Goal: Task Accomplishment & Management: Use online tool/utility

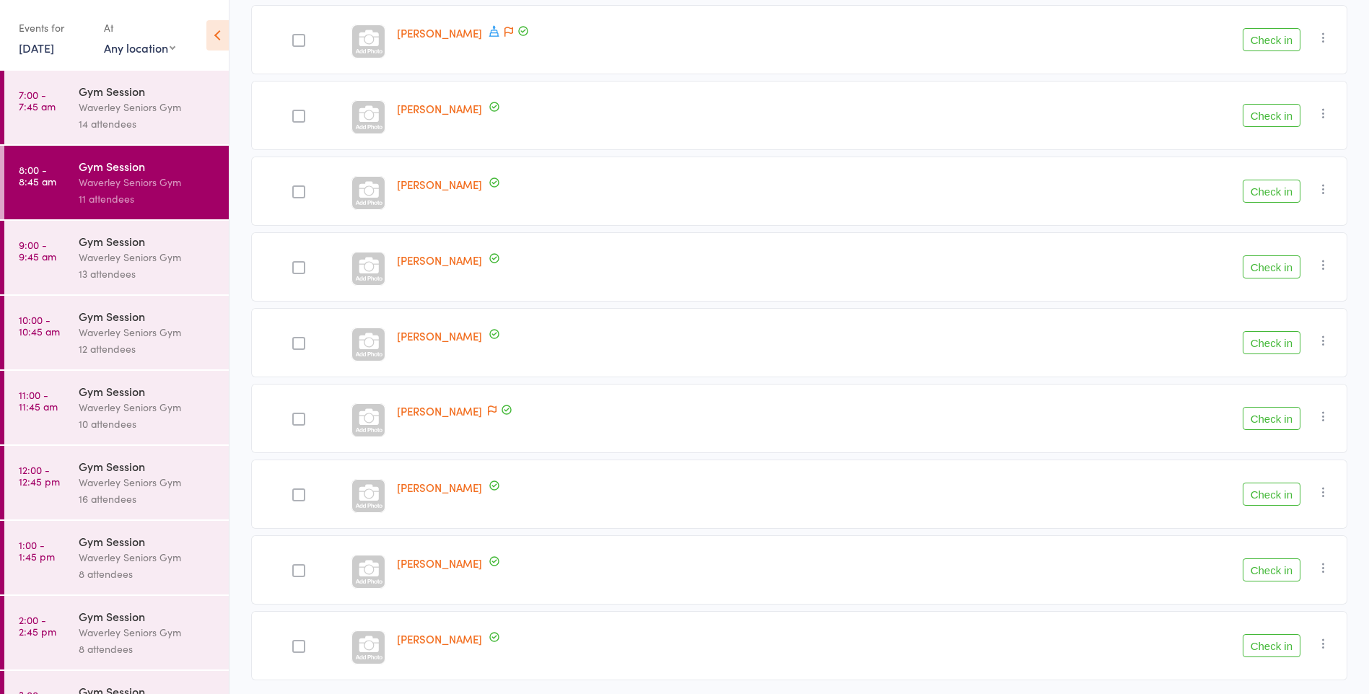
scroll to position [428, 0]
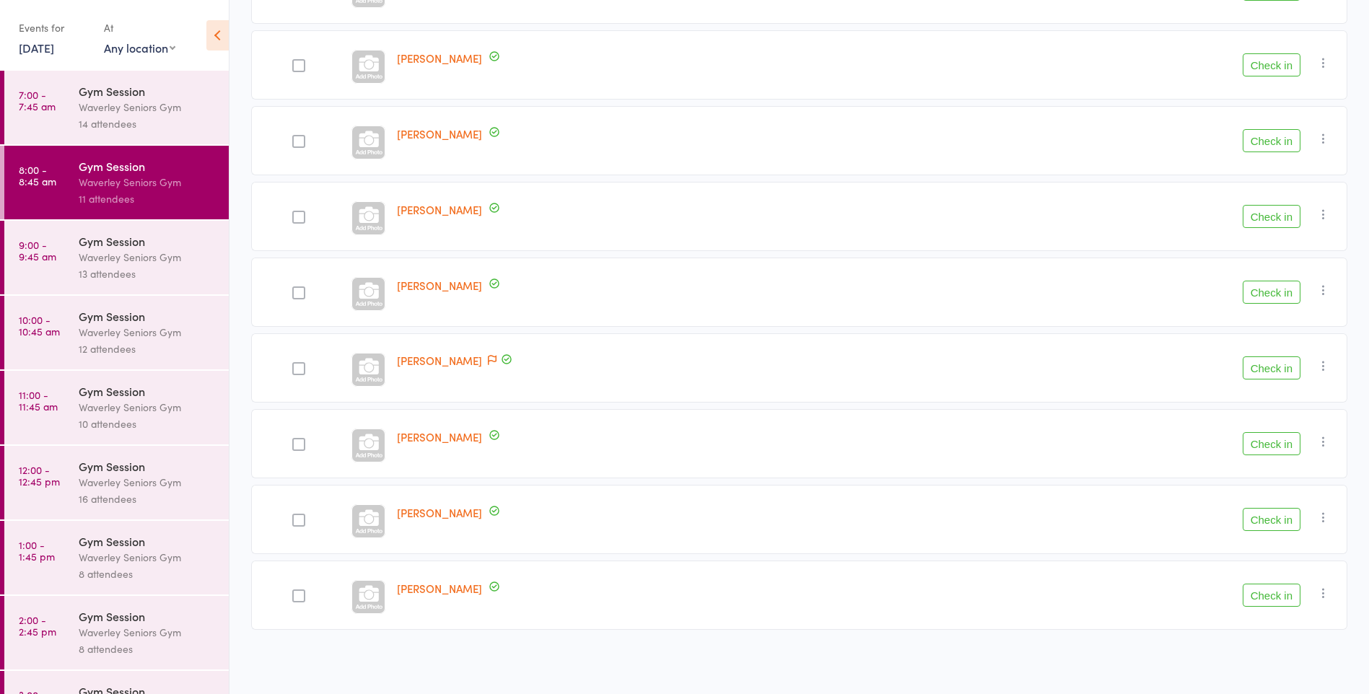
click at [1281, 520] on button "Check in" at bounding box center [1272, 519] width 58 height 23
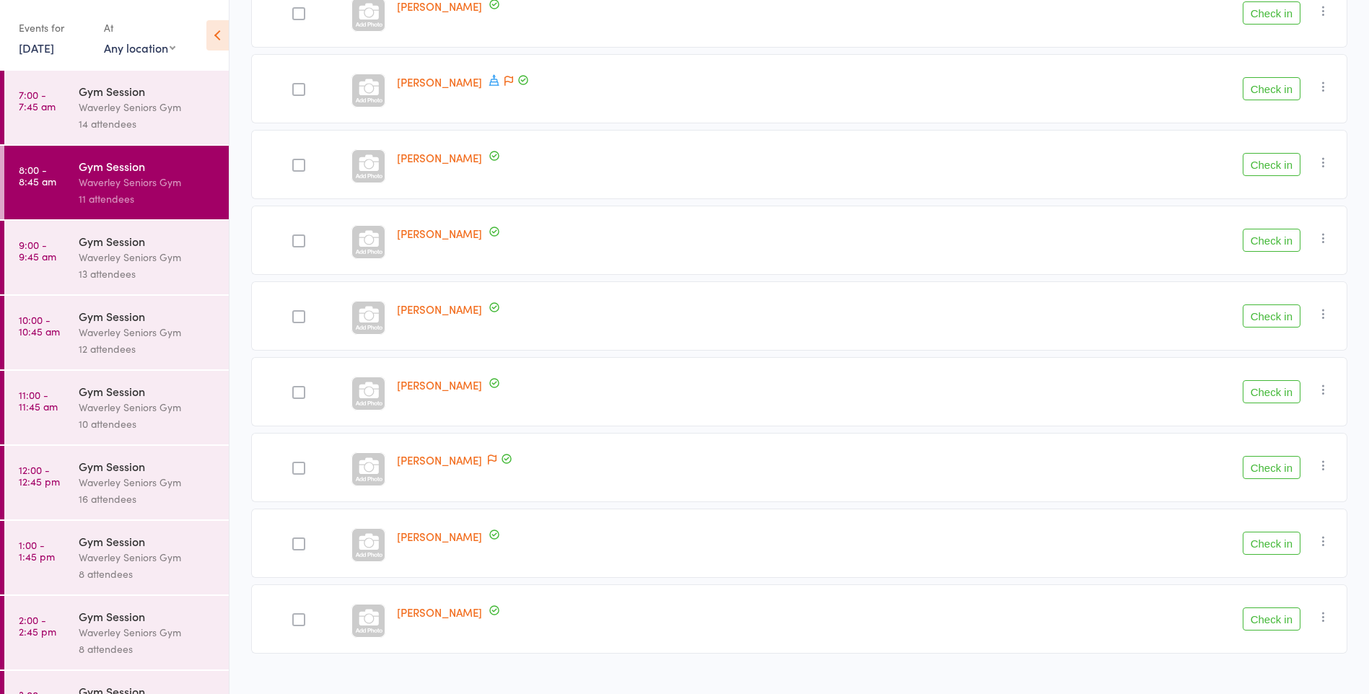
scroll to position [352, 0]
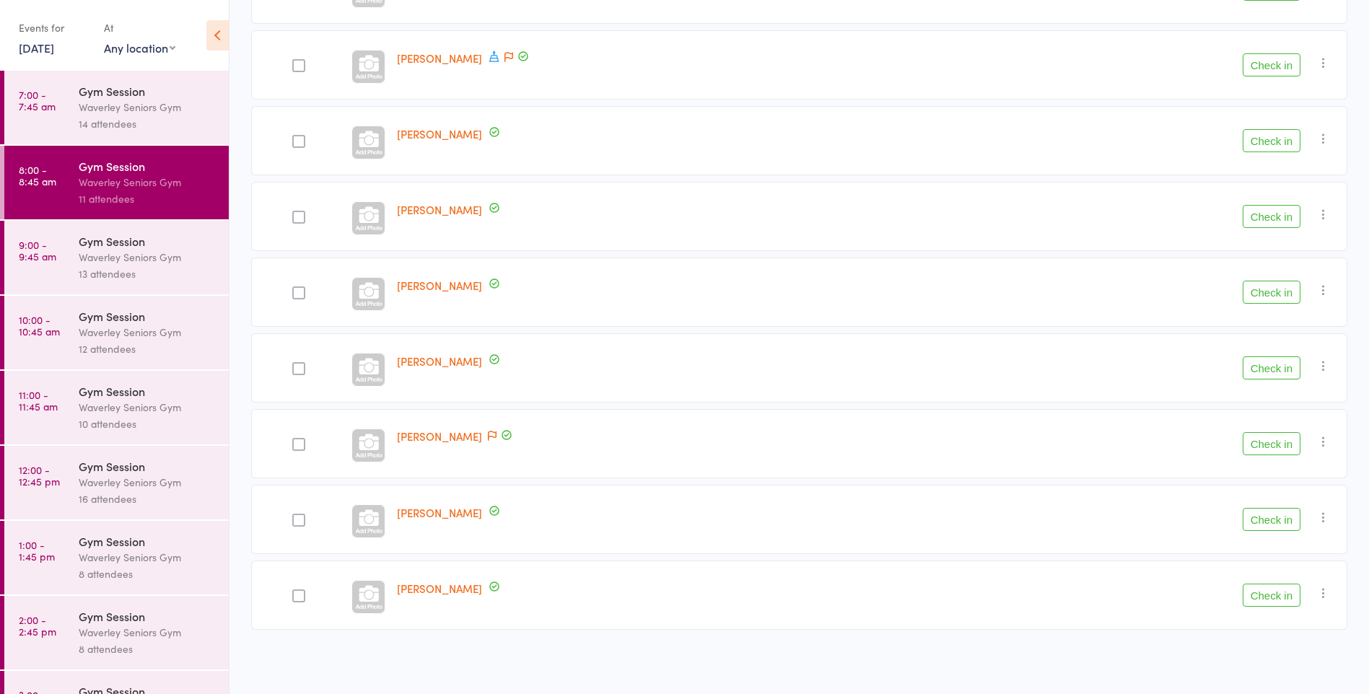
click at [303, 369] on div at bounding box center [298, 368] width 13 height 13
click at [295, 364] on input "checkbox" at bounding box center [295, 364] width 0 height 0
click at [1263, 363] on button "Check in" at bounding box center [1272, 368] width 58 height 23
click at [1278, 592] on button "Check in" at bounding box center [1272, 595] width 58 height 23
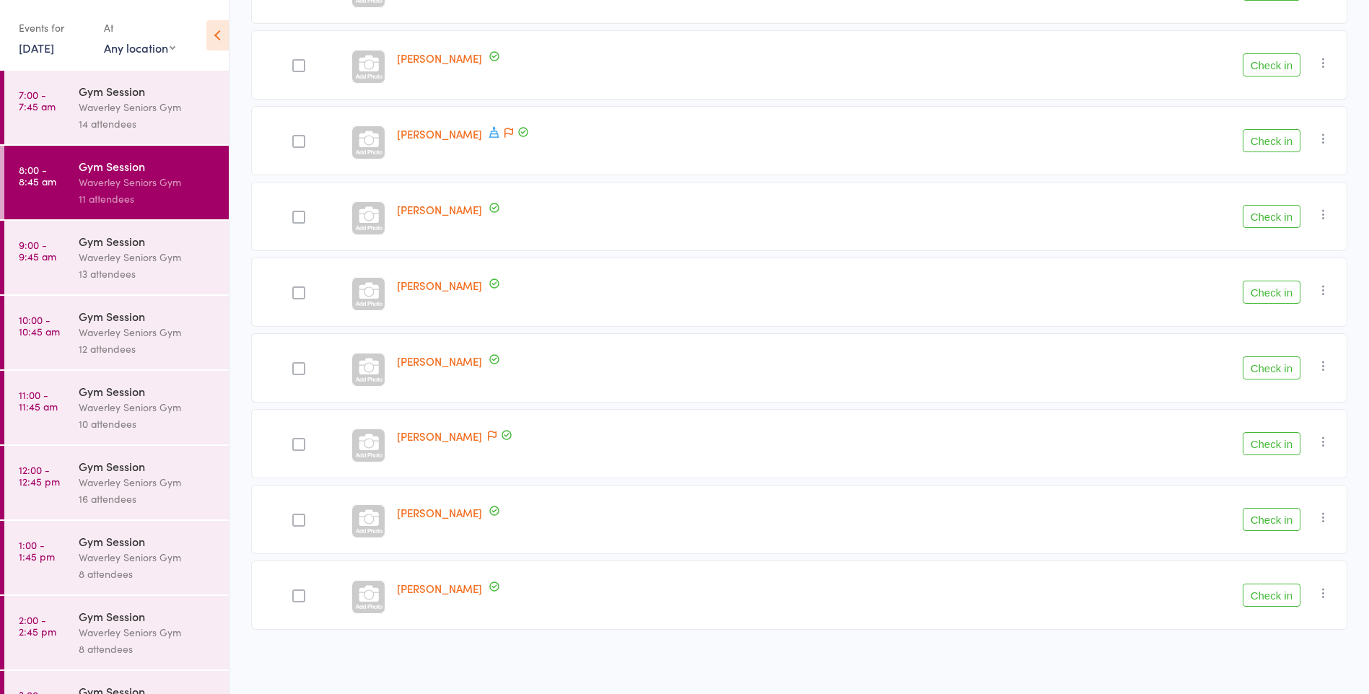
scroll to position [201, 0]
click at [1252, 145] on button "Check in" at bounding box center [1272, 140] width 58 height 23
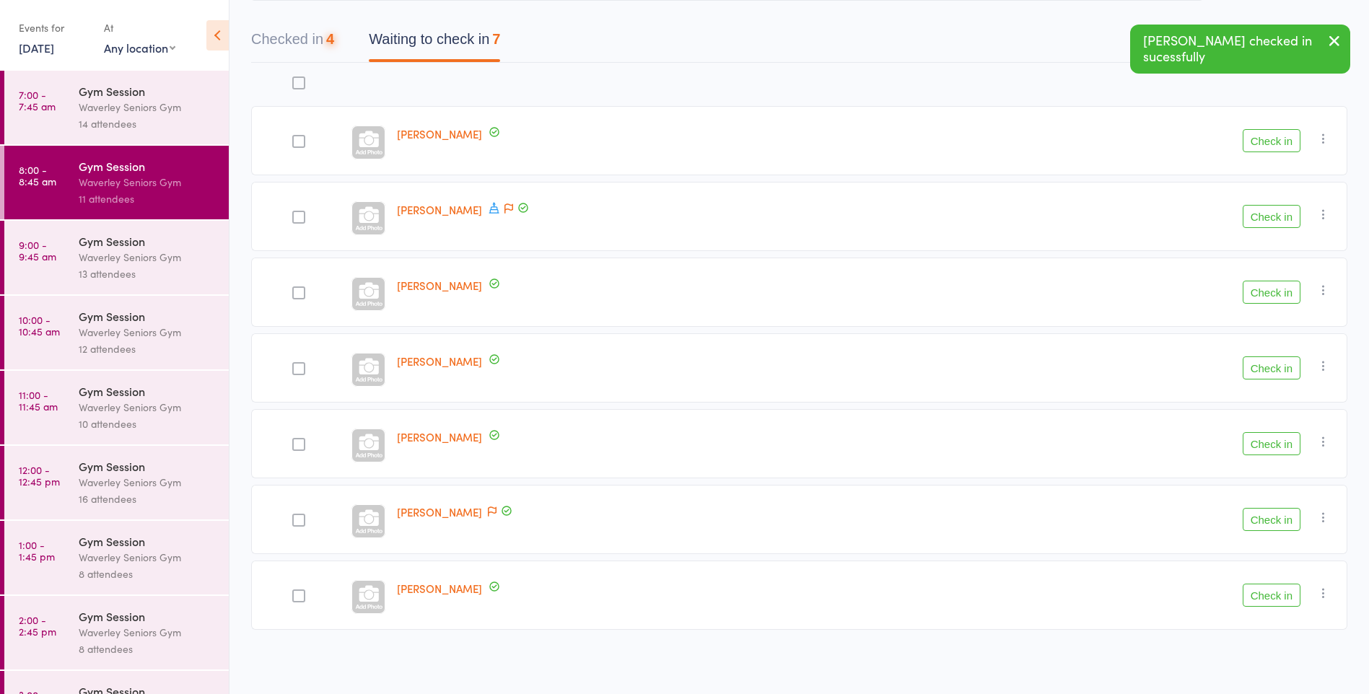
scroll to position [125, 0]
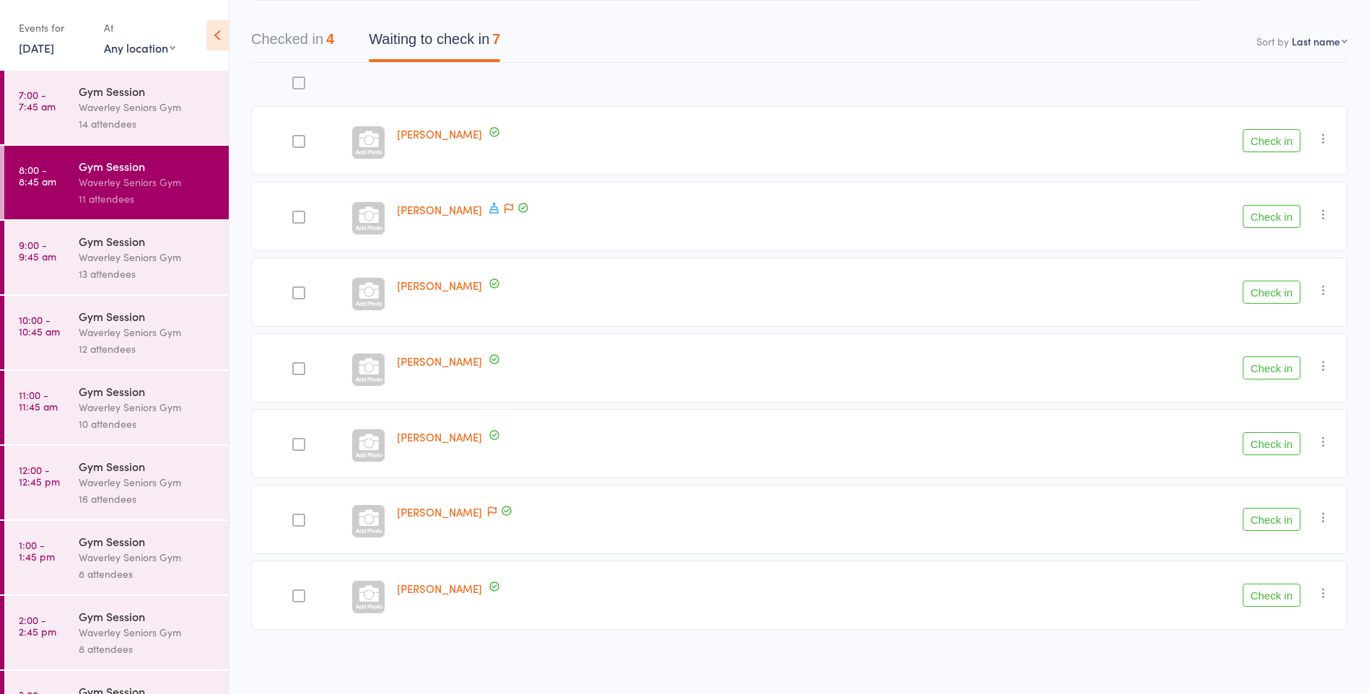
click at [300, 603] on label at bounding box center [298, 597] width 13 height 15
click at [295, 592] on input "checkbox" at bounding box center [295, 592] width 0 height 0
click at [1282, 599] on button "Check in" at bounding box center [1272, 595] width 58 height 23
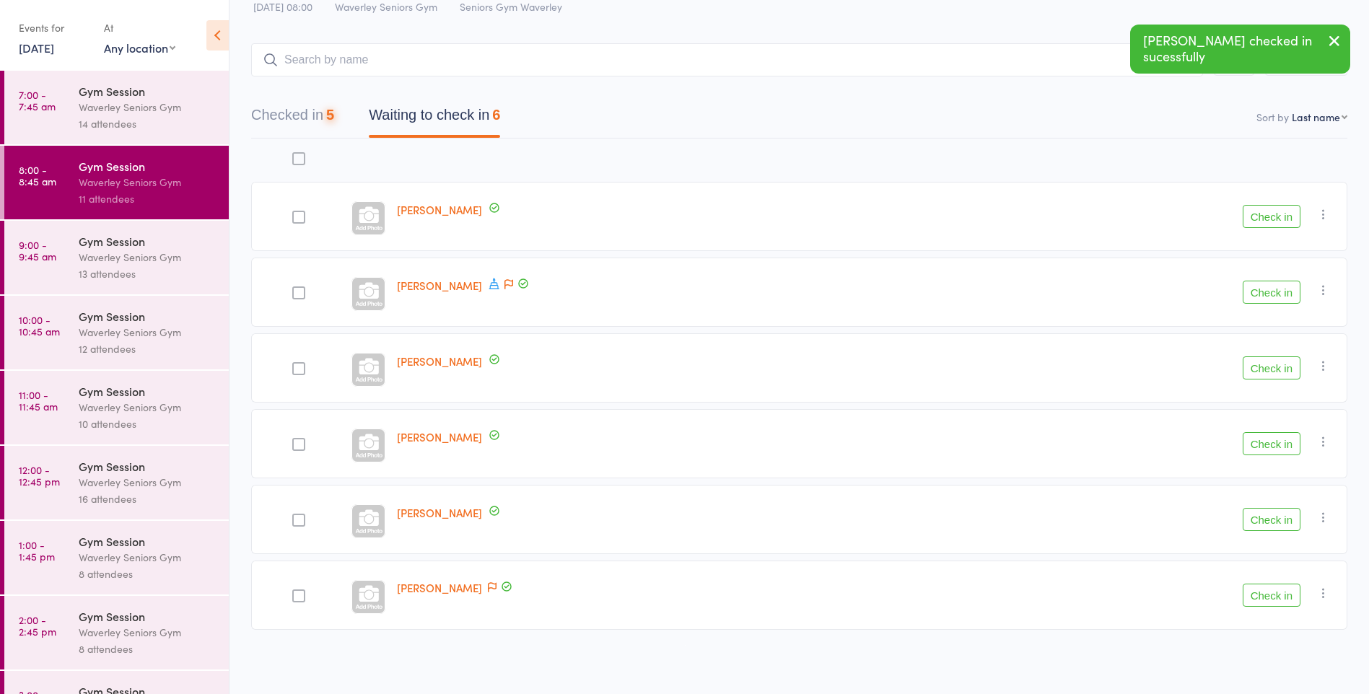
scroll to position [49, 0]
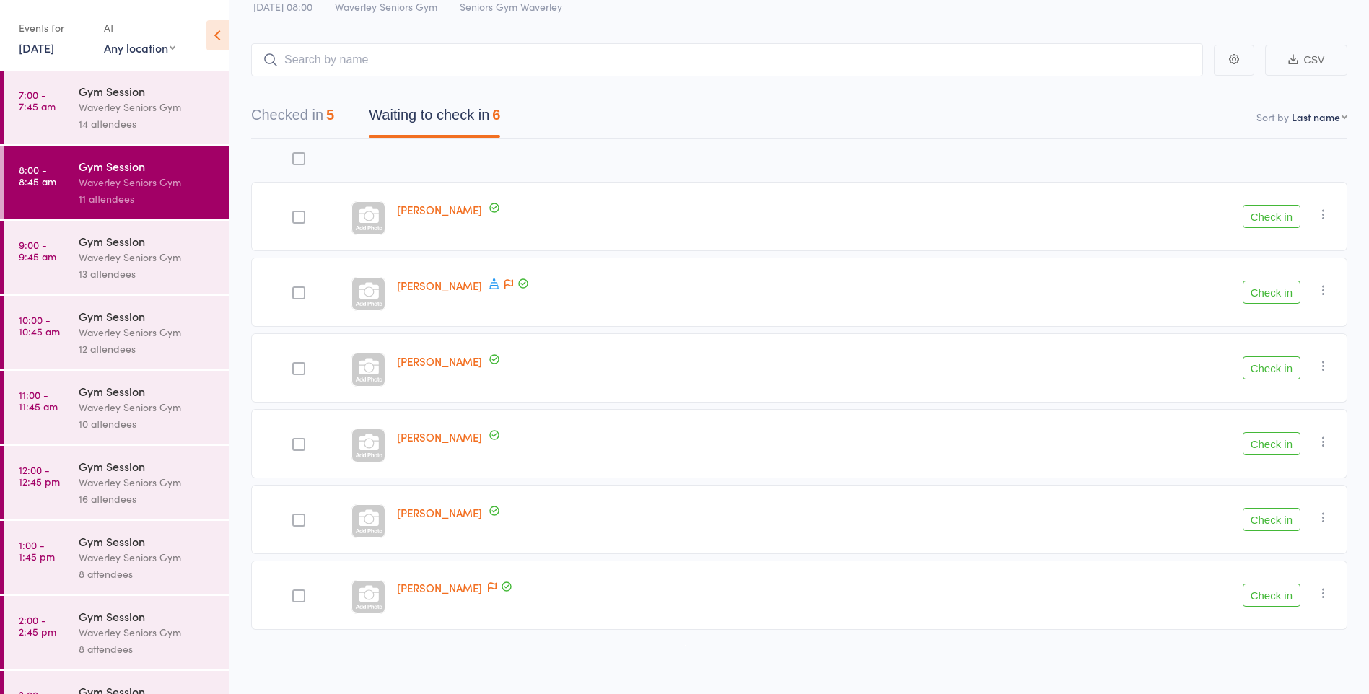
click at [1278, 370] on button "Check in" at bounding box center [1272, 368] width 58 height 23
